Goal: Transaction & Acquisition: Purchase product/service

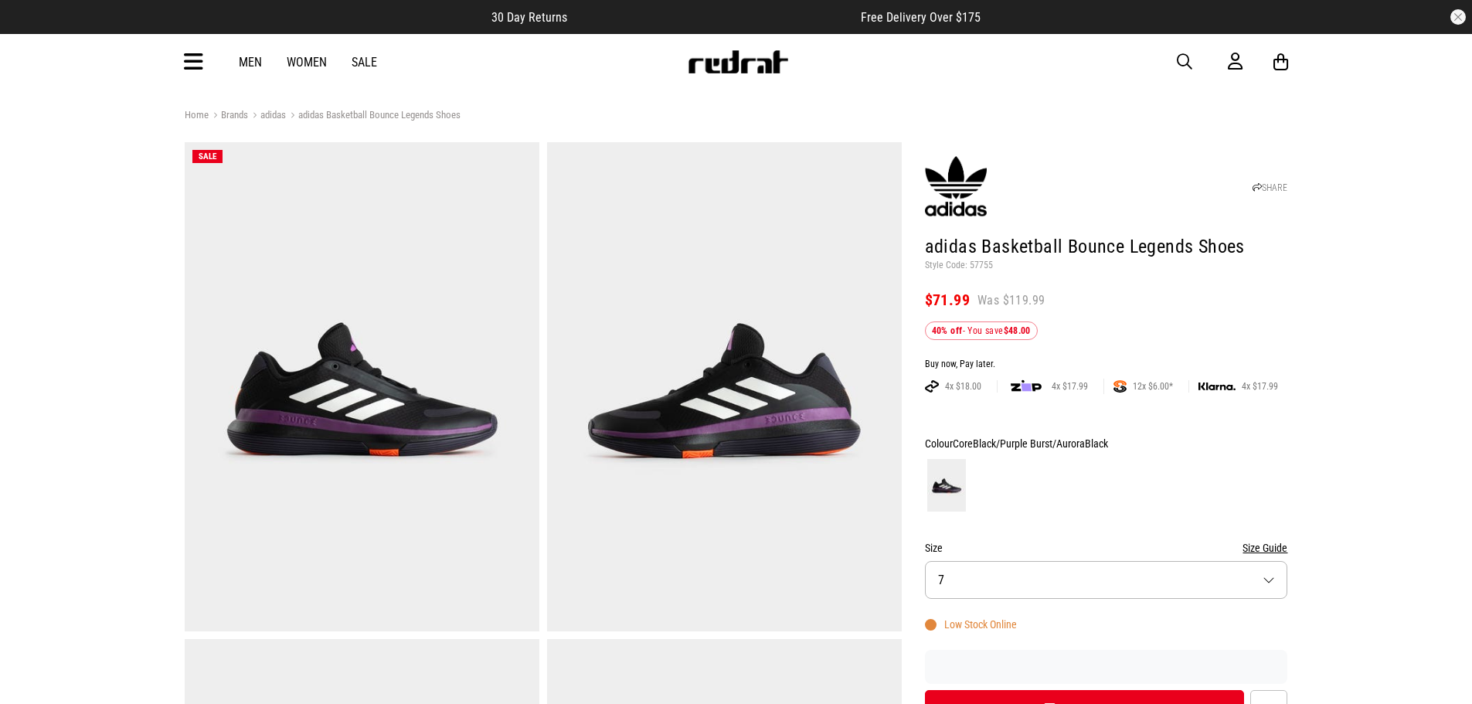
click at [1070, 577] on button "Size 7" at bounding box center [1106, 580] width 363 height 38
click at [247, 62] on link "Men" at bounding box center [250, 62] width 23 height 15
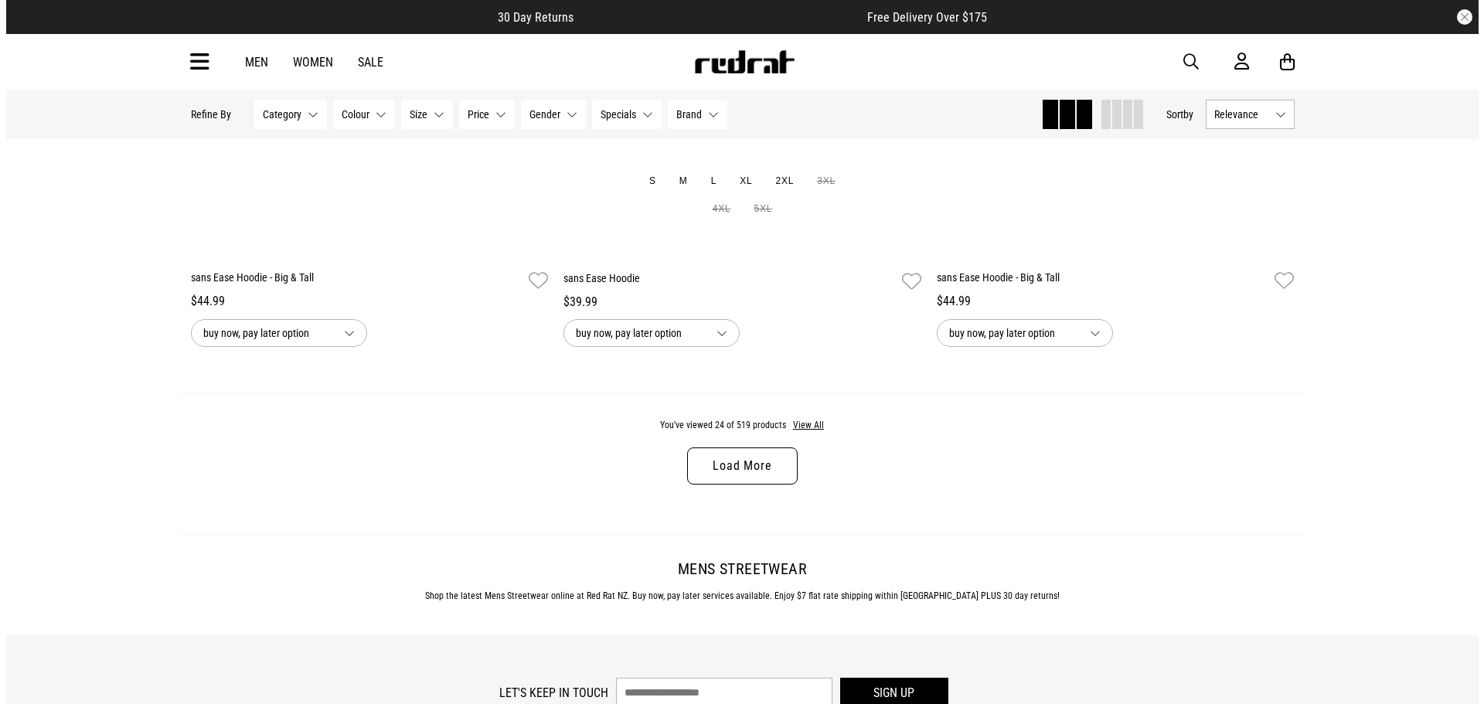
scroll to position [4715, 0]
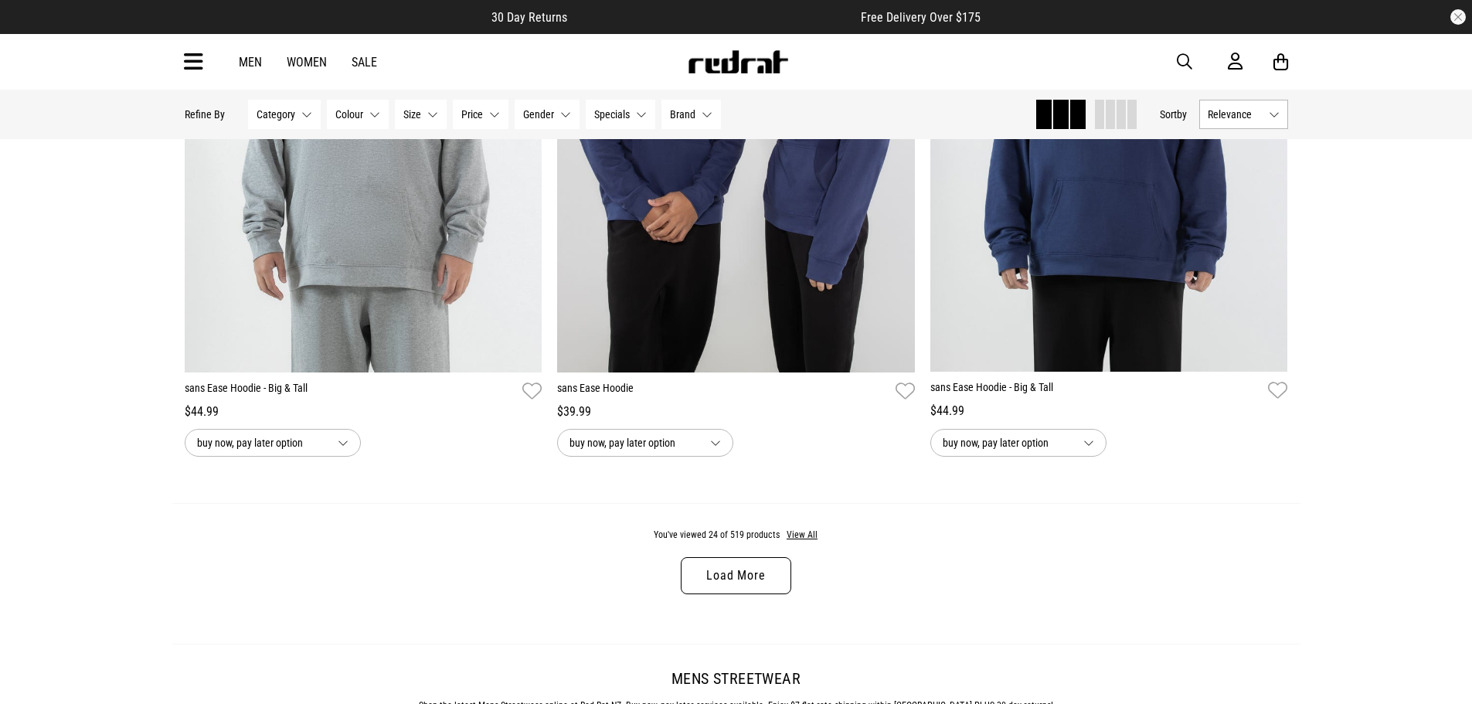
click at [197, 66] on icon at bounding box center [193, 62] width 19 height 26
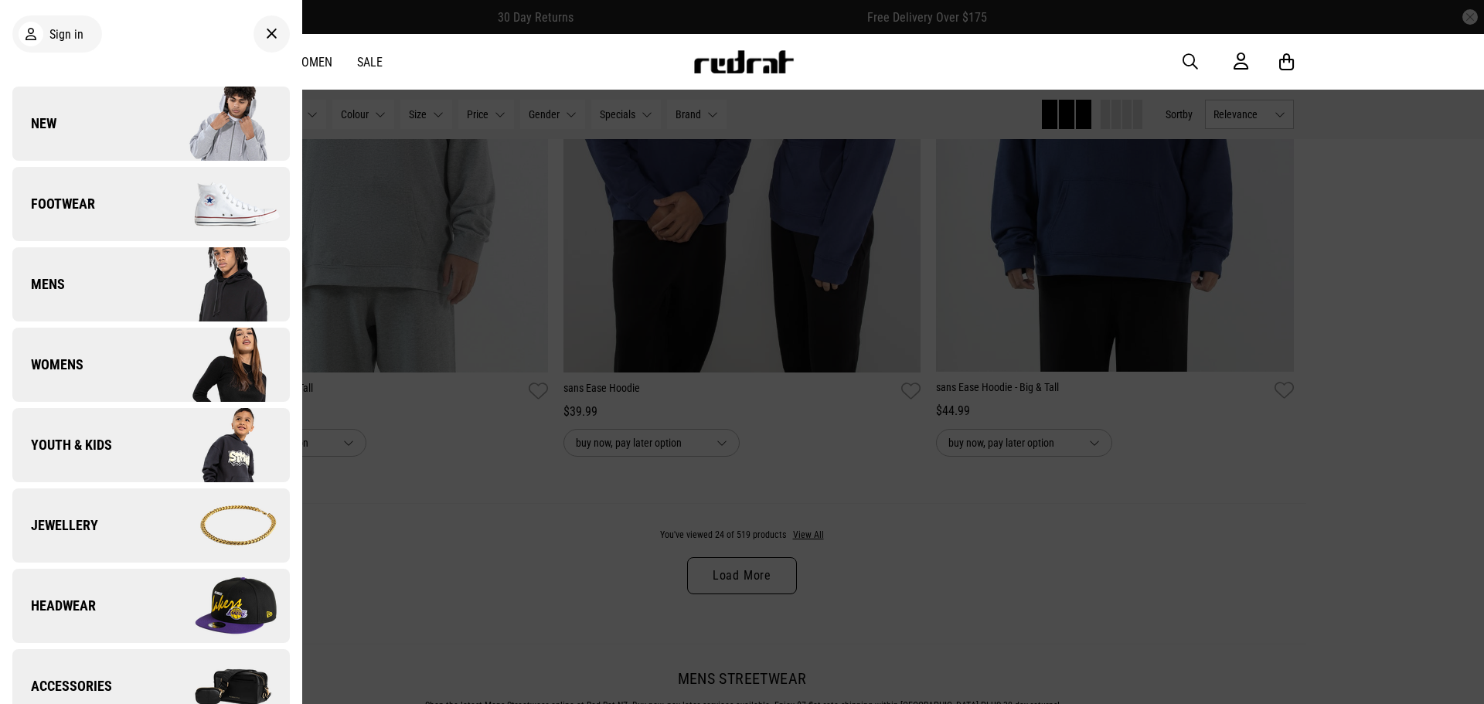
click at [79, 210] on span "Footwear" at bounding box center [53, 204] width 83 height 19
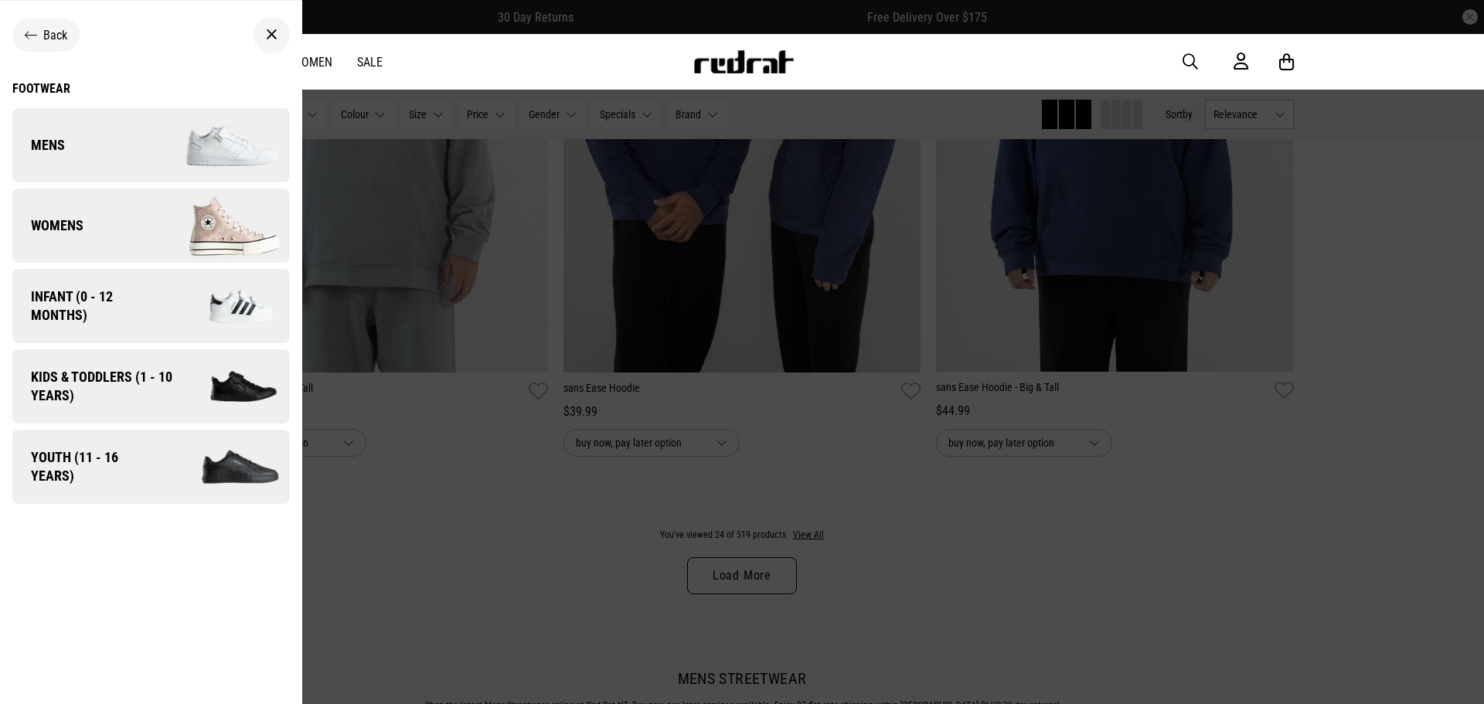
drag, startPoint x: 81, startPoint y: 134, endPoint x: 114, endPoint y: 134, distance: 32.5
click at [81, 132] on link "Mens" at bounding box center [150, 145] width 277 height 74
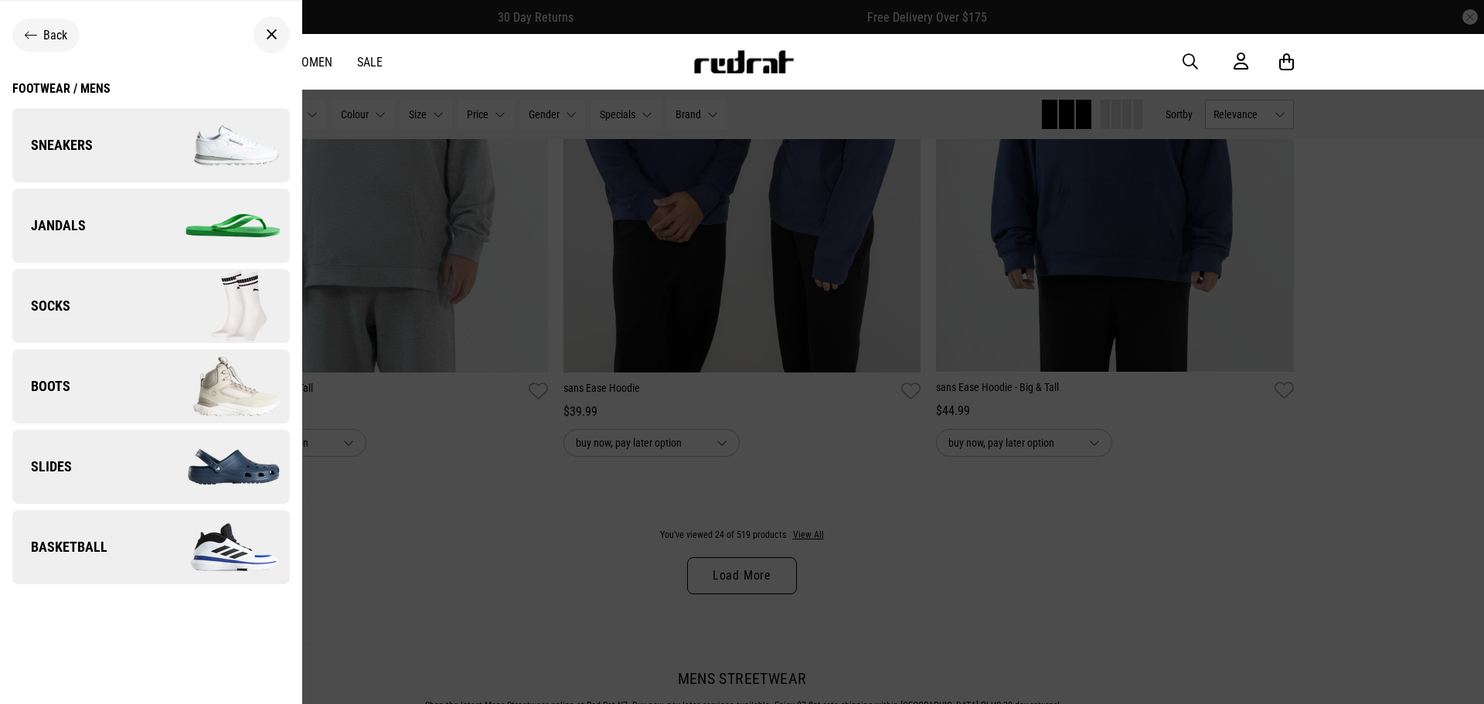
click at [107, 545] on link "Basketball" at bounding box center [150, 547] width 277 height 74
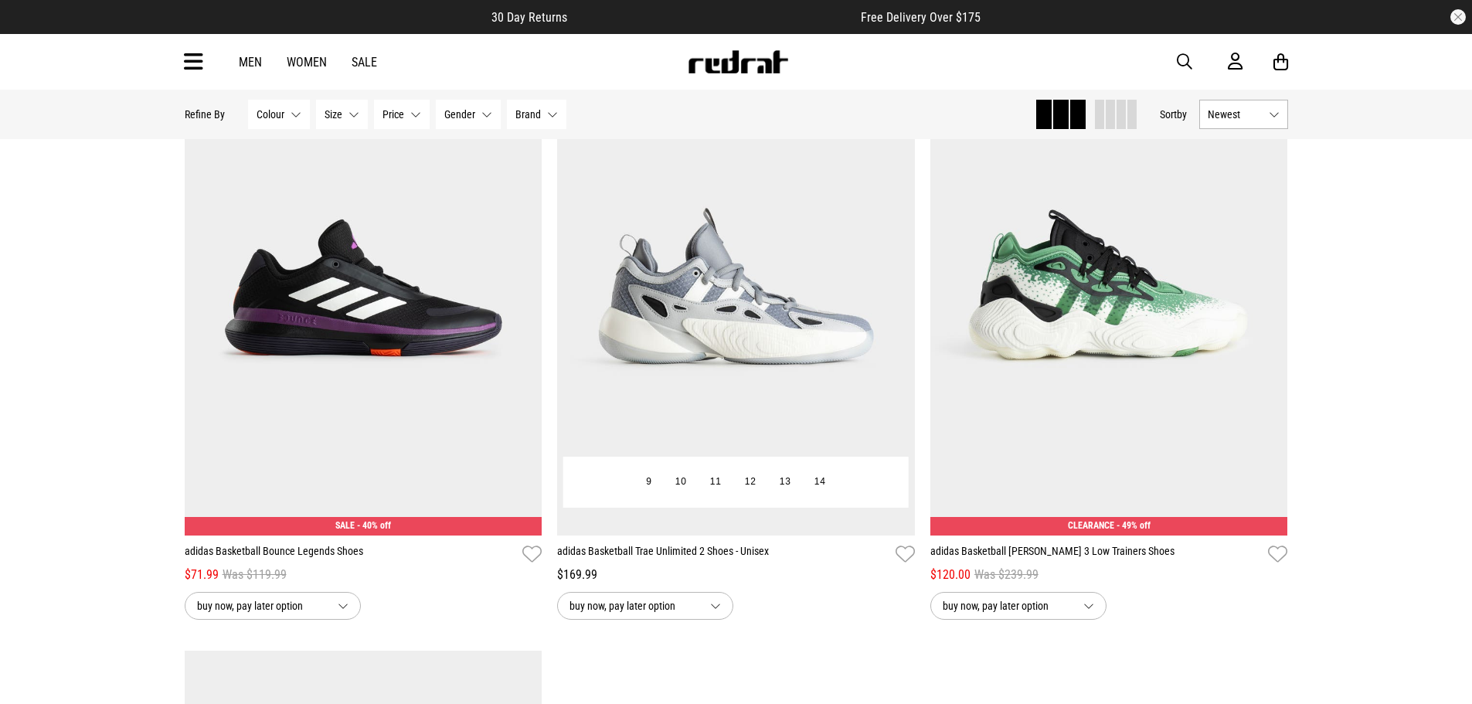
scroll to position [3324, 0]
